Goal: Find specific page/section: Find specific page/section

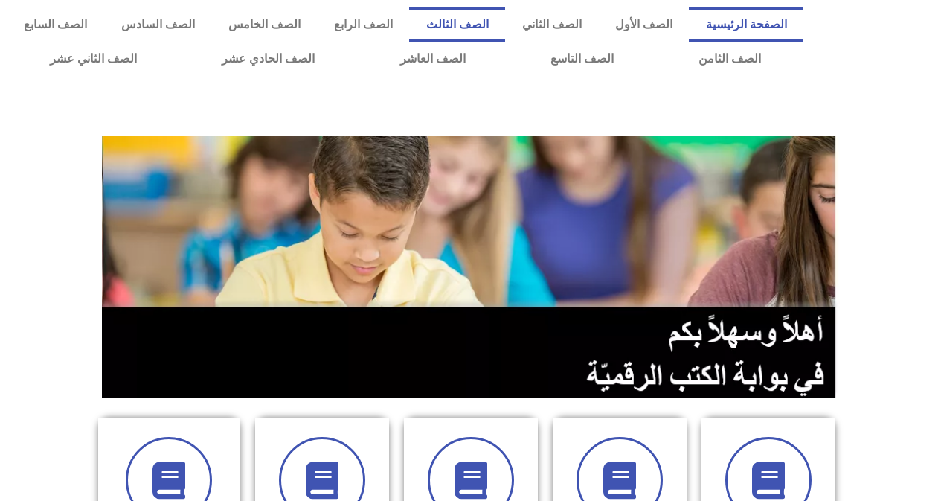
click at [478, 26] on link "الصف الثالث" at bounding box center [457, 24] width 96 height 34
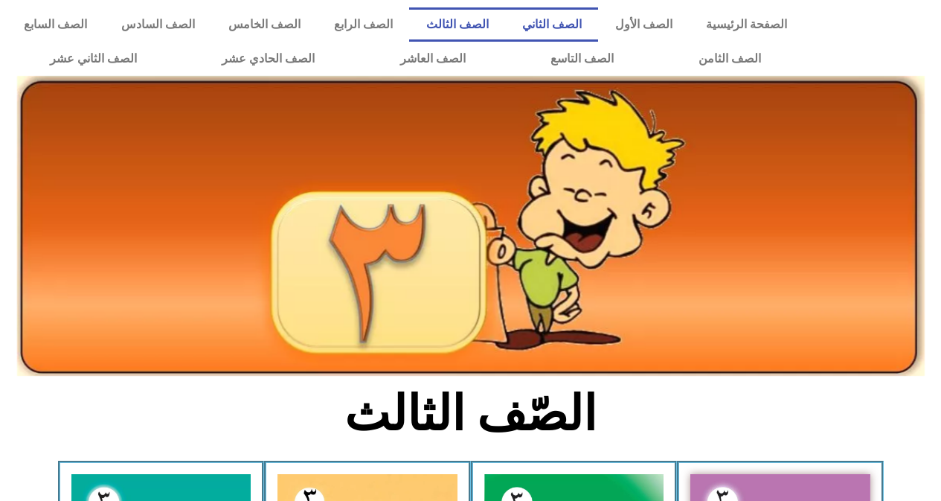
click at [567, 19] on link "الصف الثاني" at bounding box center [551, 24] width 93 height 34
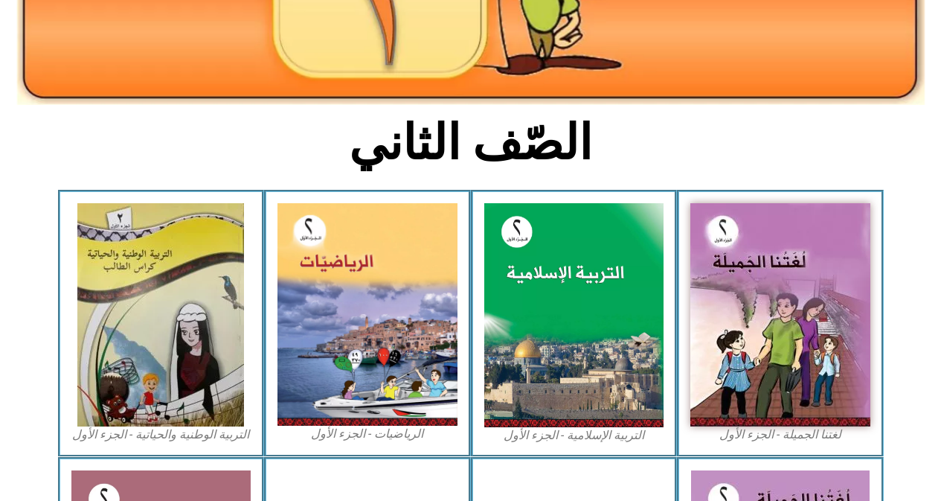
scroll to position [298, 0]
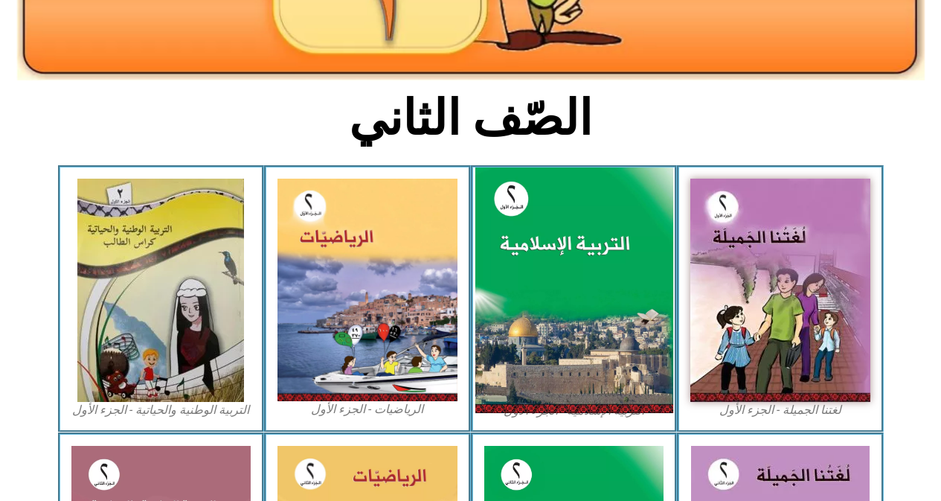
click at [534, 220] on img at bounding box center [574, 290] width 198 height 246
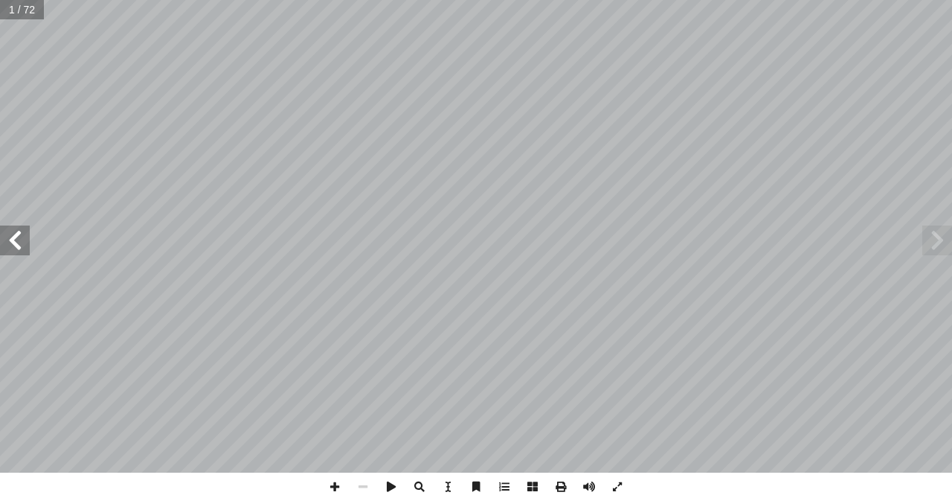
click at [17, 247] on span at bounding box center [15, 240] width 30 height 30
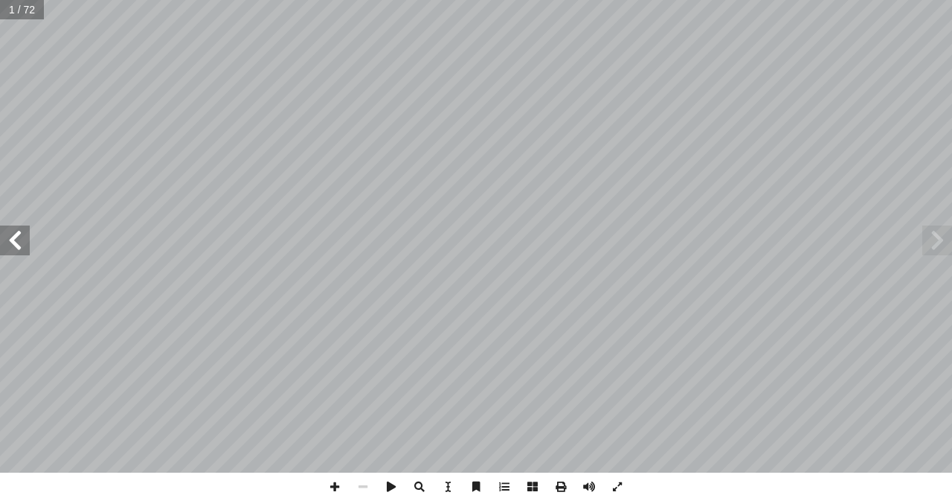
click at [17, 247] on span at bounding box center [15, 240] width 30 height 30
click at [20, 247] on span at bounding box center [15, 240] width 30 height 30
click at [21, 247] on span at bounding box center [15, 240] width 30 height 30
click at [15, 242] on span at bounding box center [15, 240] width 30 height 30
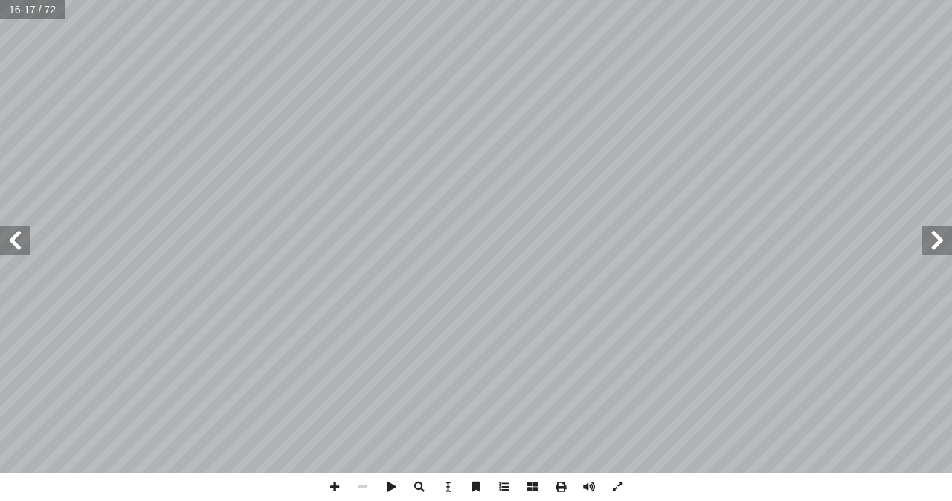
click at [15, 242] on span at bounding box center [15, 240] width 30 height 30
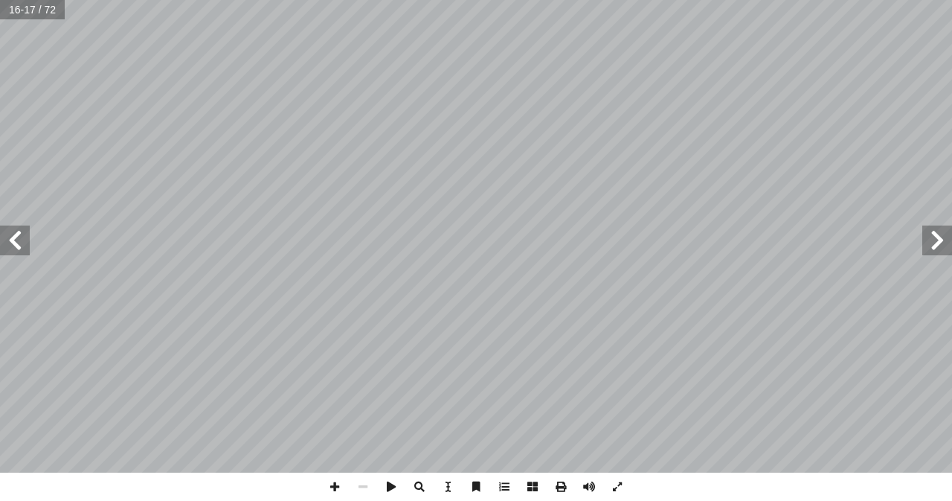
click at [15, 242] on span at bounding box center [15, 240] width 30 height 30
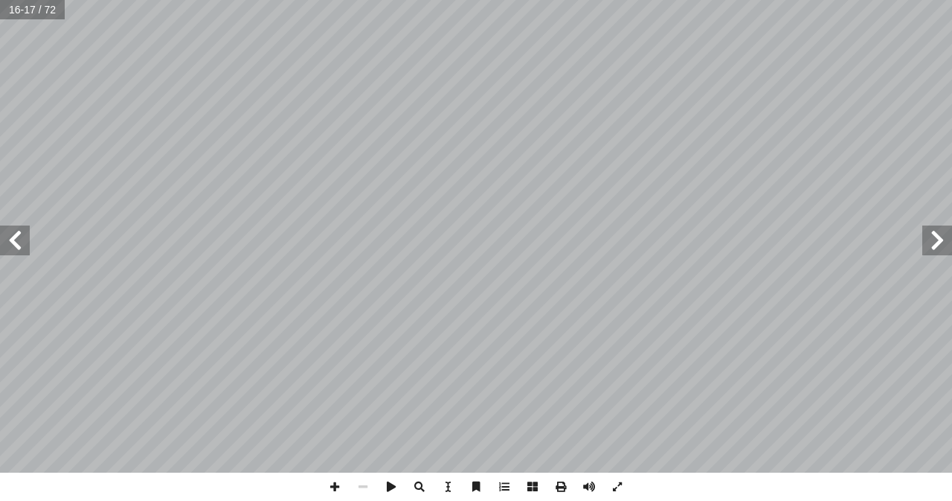
click at [15, 242] on span at bounding box center [15, 240] width 30 height 30
click at [939, 242] on span at bounding box center [937, 240] width 30 height 30
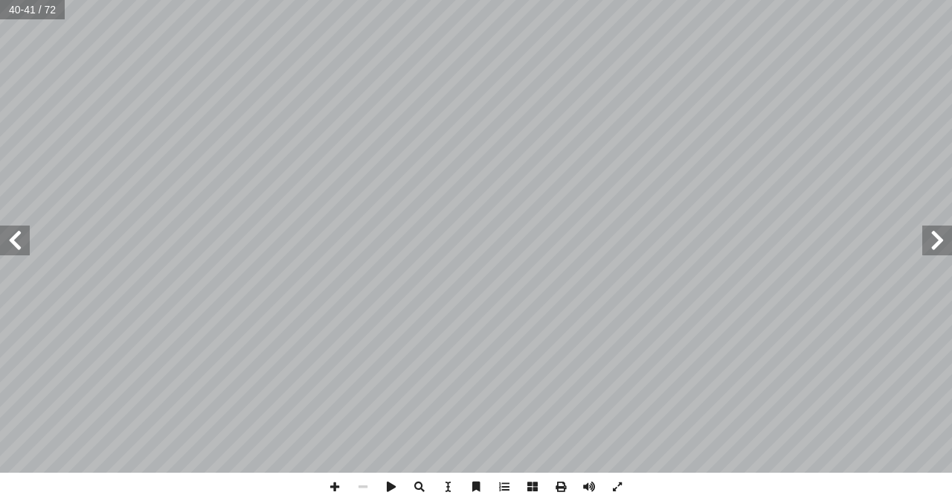
click at [939, 242] on span at bounding box center [937, 240] width 30 height 30
click at [362, 484] on span at bounding box center [363, 486] width 28 height 28
click at [13, 242] on span at bounding box center [15, 240] width 30 height 30
click at [360, 486] on span at bounding box center [363, 486] width 28 height 28
click at [12, 237] on span at bounding box center [15, 240] width 30 height 30
